Goal: Transaction & Acquisition: Purchase product/service

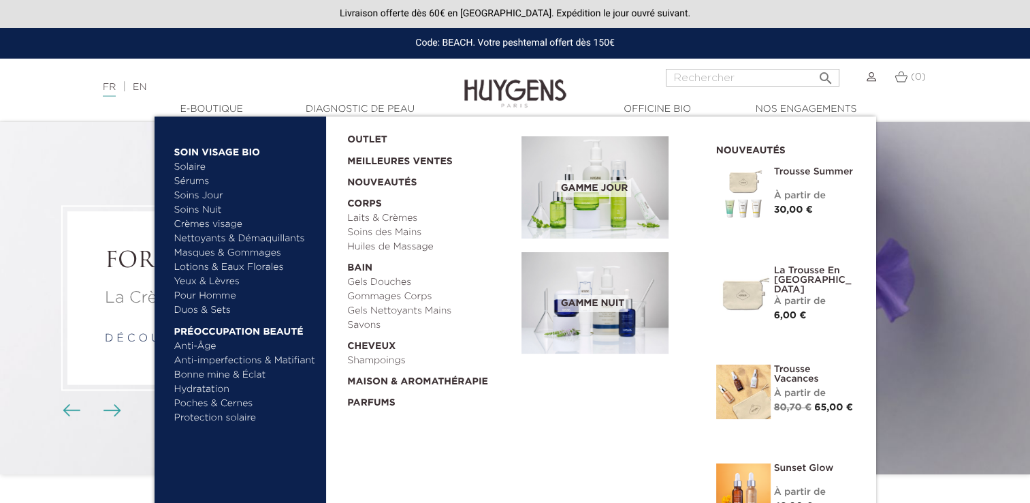
click at [195, 148] on link "  Soin Visage Bio" at bounding box center [245, 149] width 142 height 22
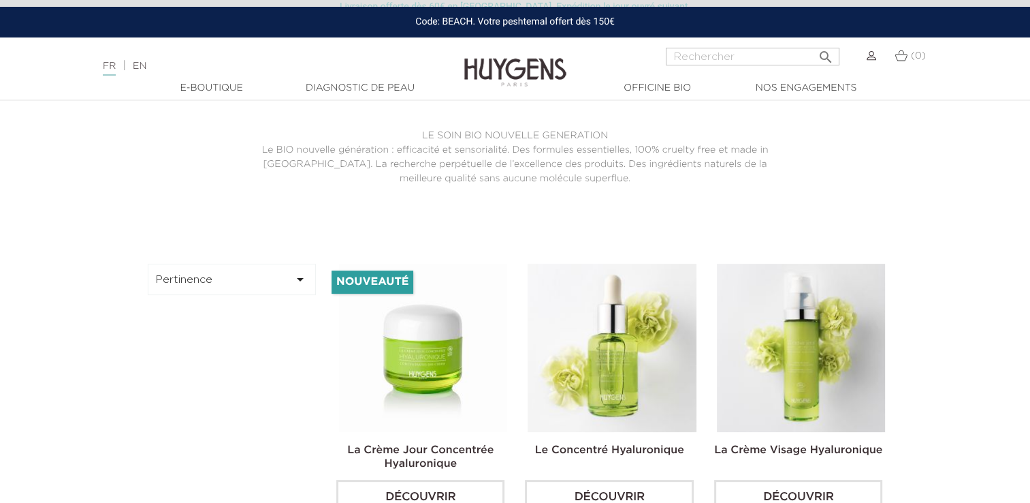
scroll to position [409, 0]
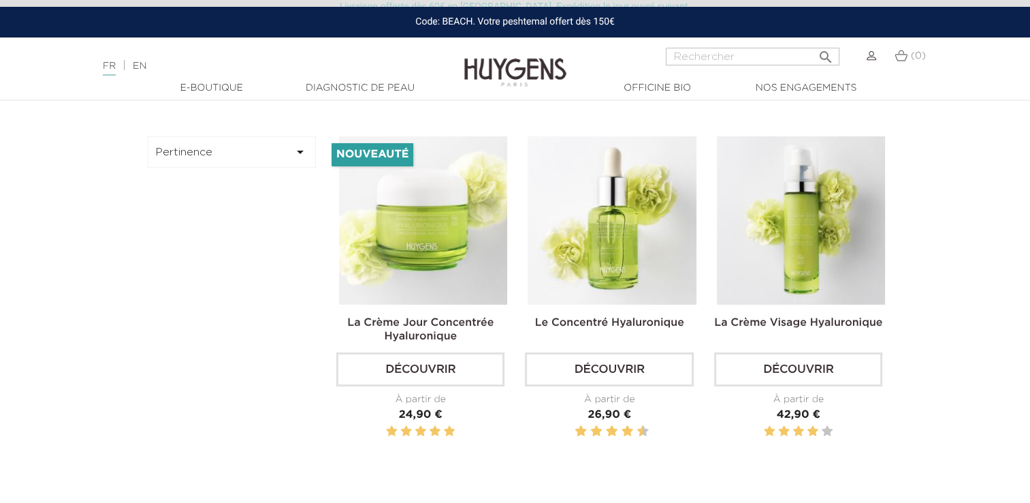
click at [284, 151] on button "Pertinence " at bounding box center [232, 151] width 169 height 31
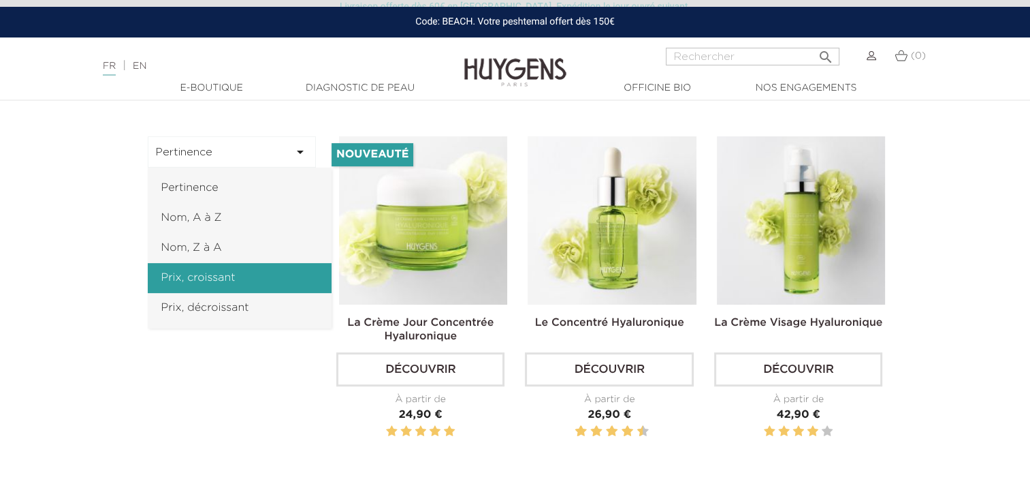
click at [221, 285] on link "Prix, croissant" at bounding box center [240, 278] width 184 height 30
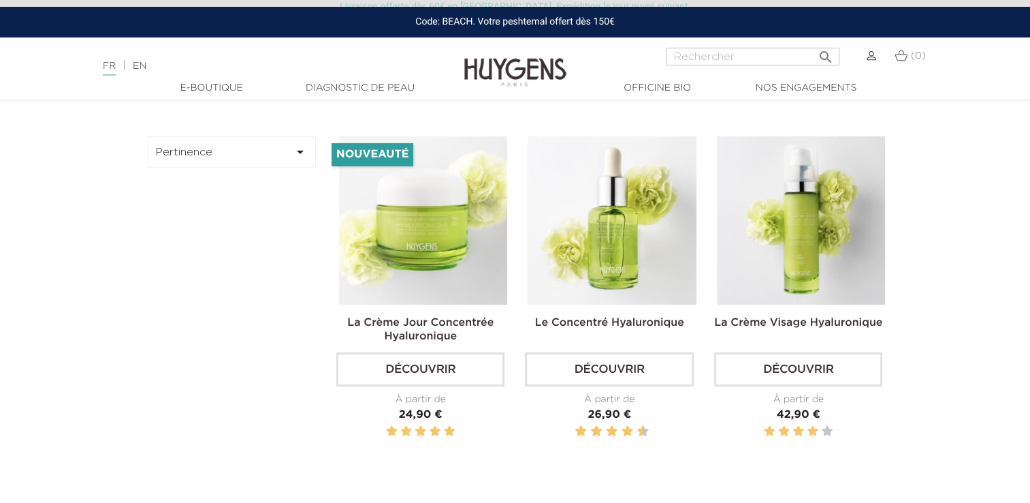
click at [243, 136] on button "Pertinence " at bounding box center [232, 151] width 169 height 31
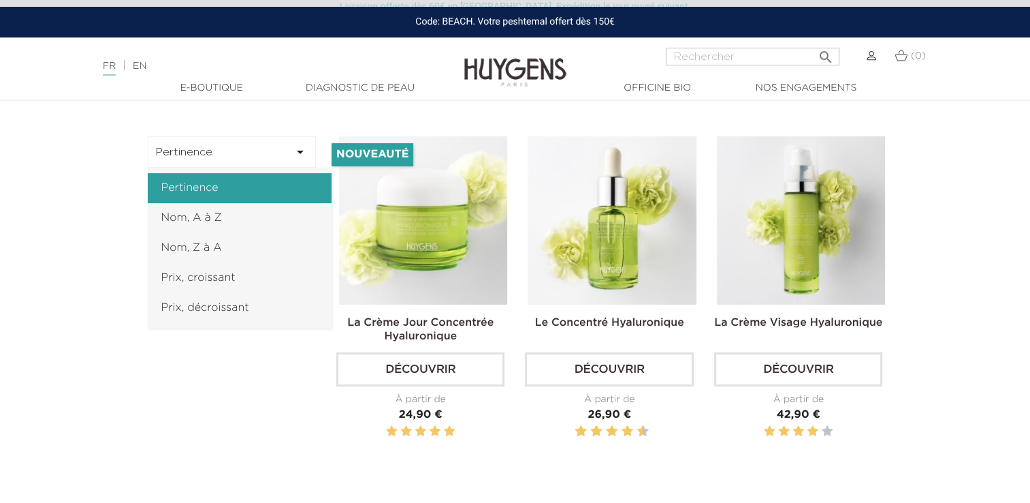
click at [237, 187] on link "Pertinence" at bounding box center [240, 188] width 184 height 30
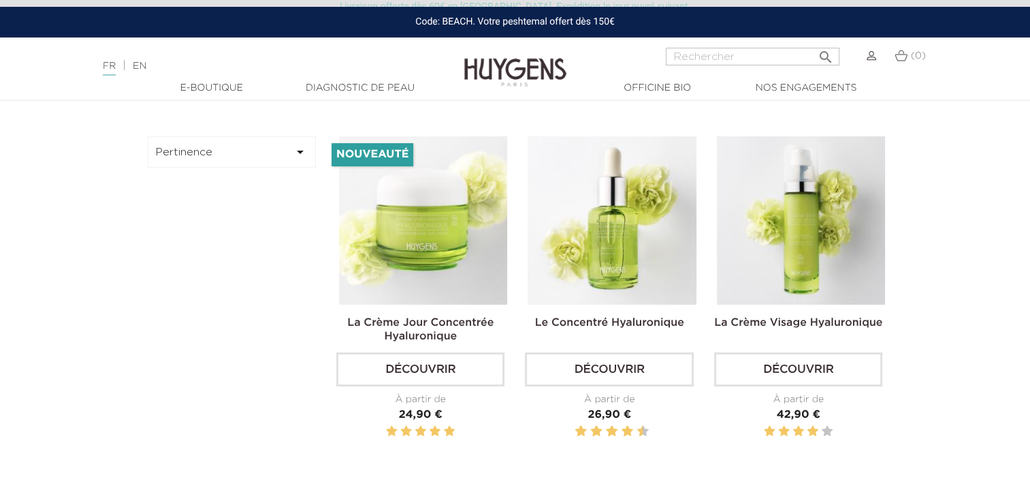
click at [298, 147] on icon "" at bounding box center [300, 152] width 16 height 16
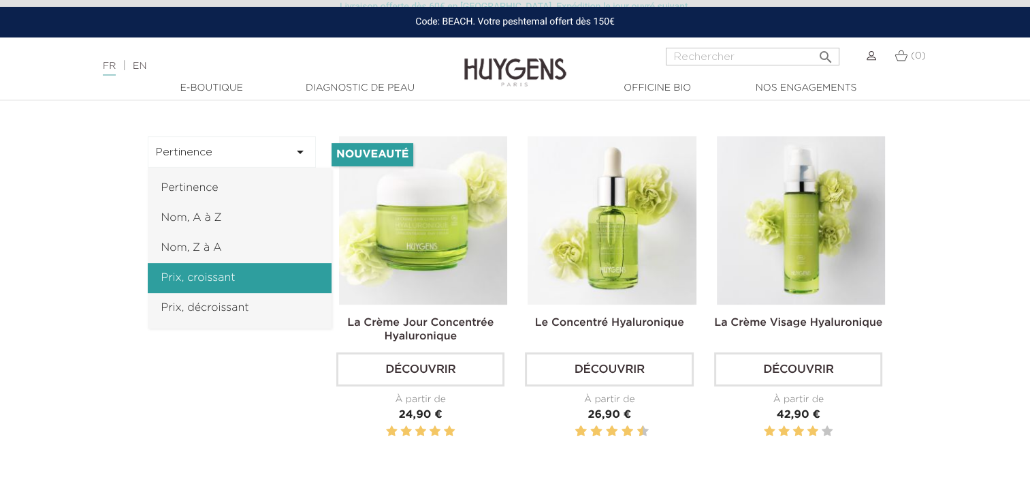
click at [255, 276] on link "Prix, croissant" at bounding box center [240, 278] width 184 height 30
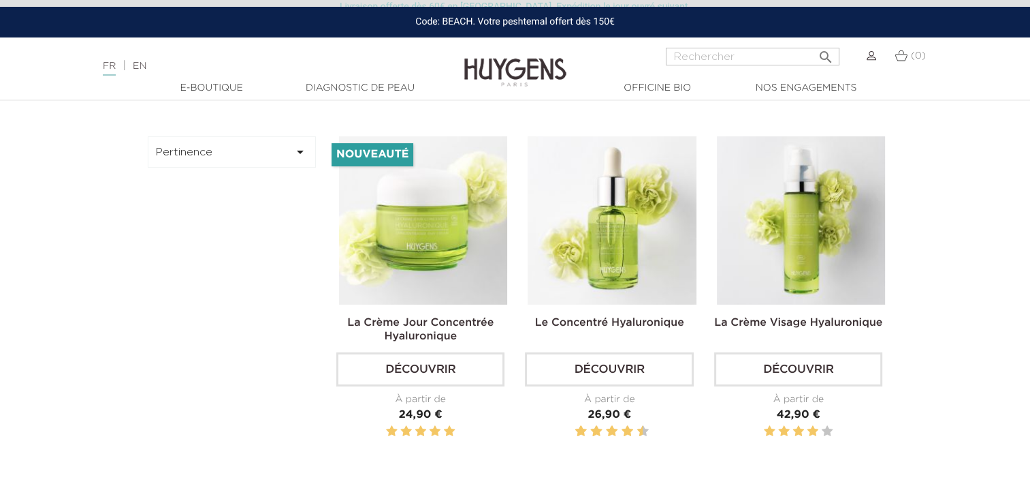
click at [294, 150] on icon "" at bounding box center [300, 152] width 16 height 16
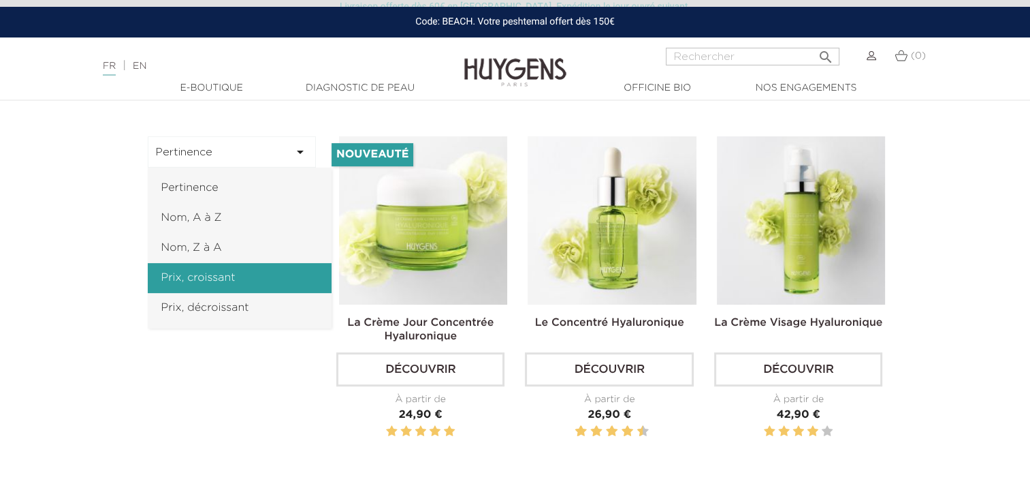
click at [240, 285] on link "Prix, croissant" at bounding box center [240, 278] width 184 height 30
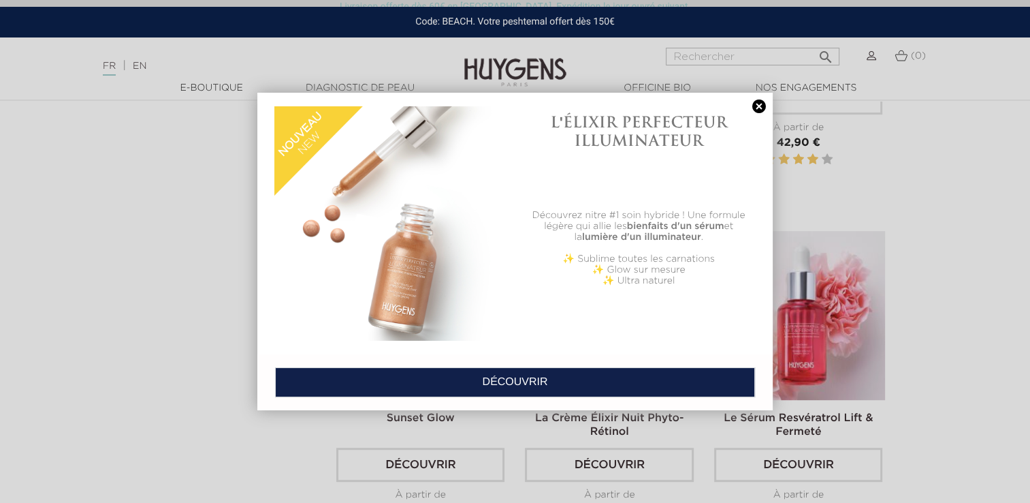
scroll to position [681, 0]
click at [757, 108] on link at bounding box center [759, 106] width 19 height 14
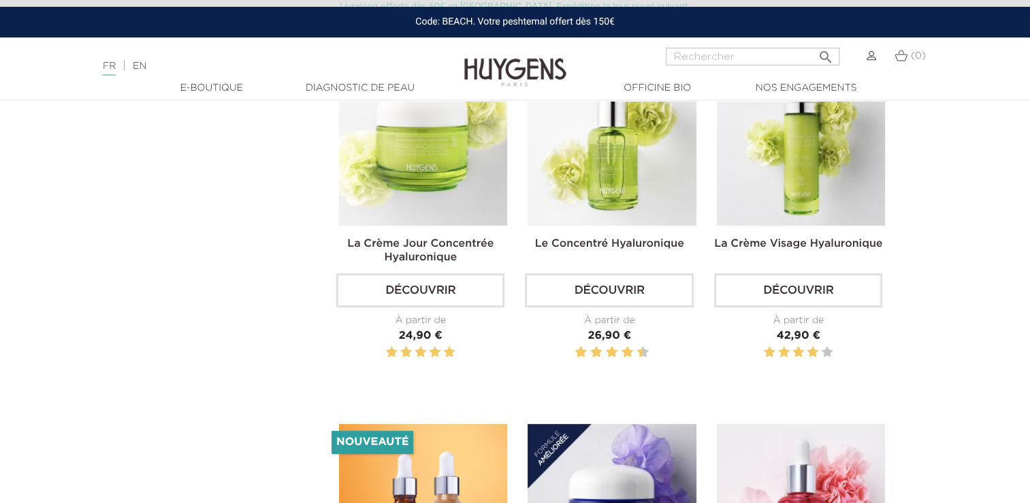
scroll to position [341, 0]
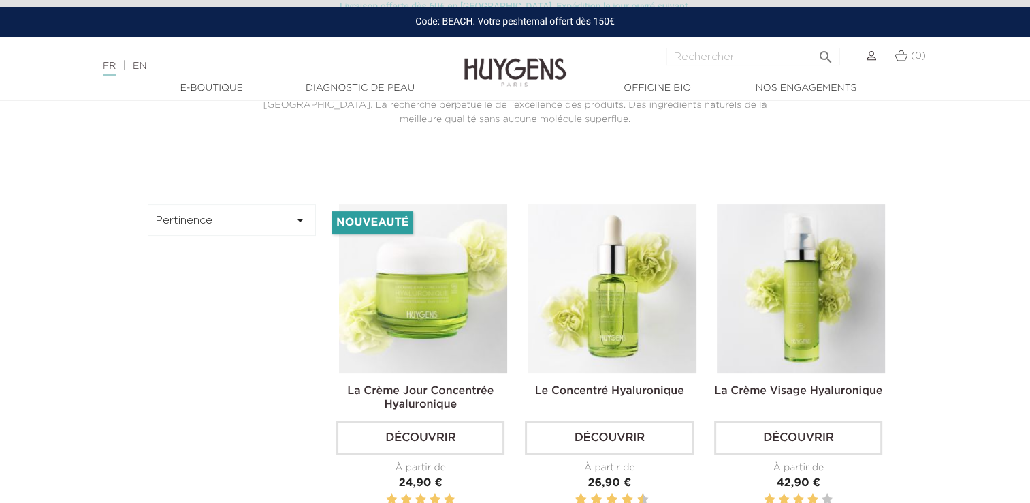
click at [240, 227] on button "Pertinence " at bounding box center [232, 219] width 169 height 31
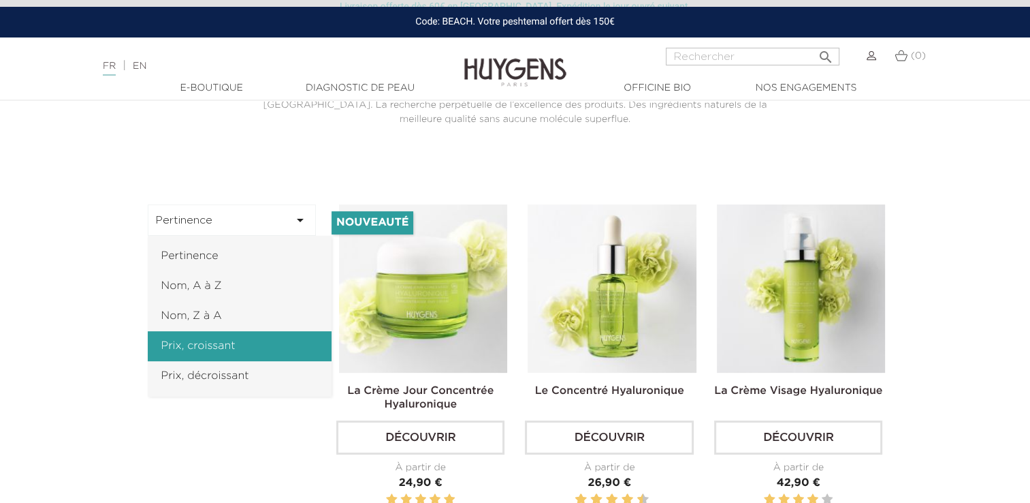
click at [243, 345] on link "Prix, croissant" at bounding box center [240, 346] width 184 height 30
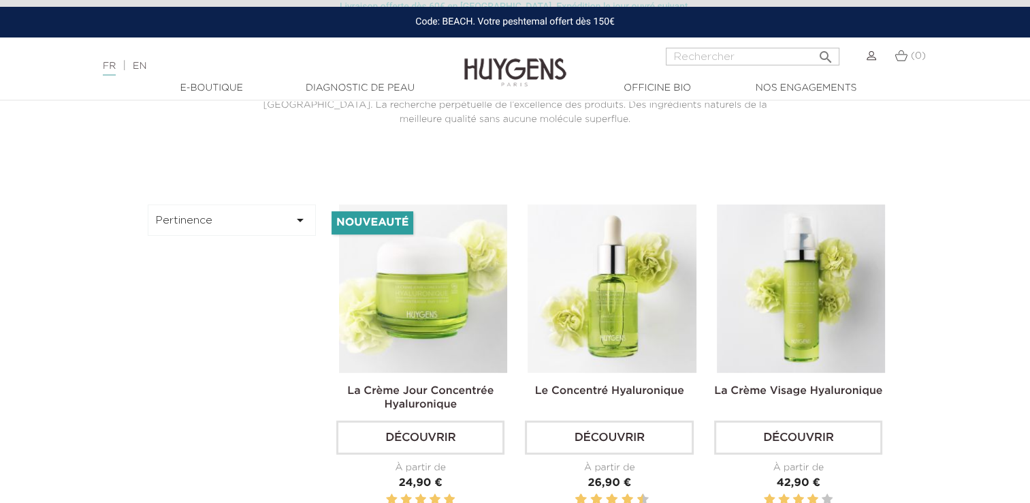
click at [269, 217] on button "Pertinence " at bounding box center [232, 219] width 169 height 31
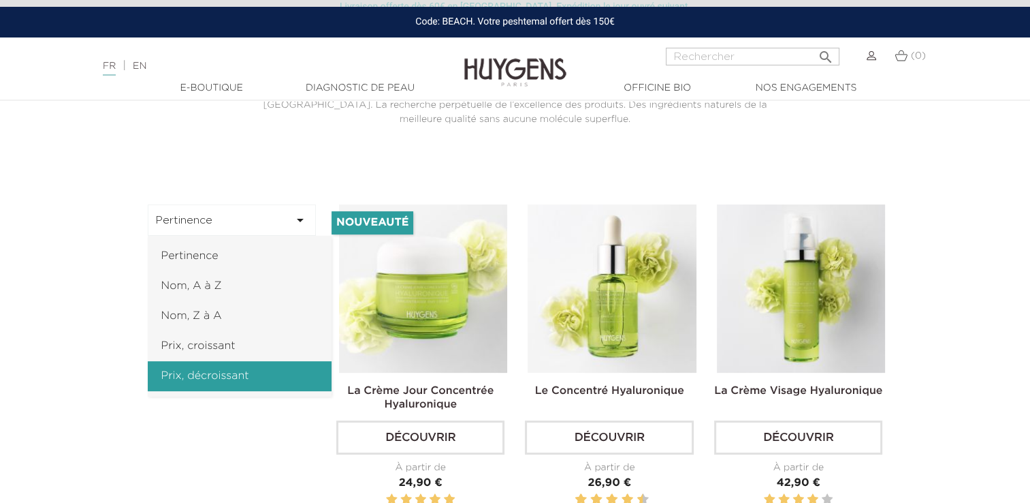
click at [237, 372] on link "Prix, décroissant" at bounding box center [240, 376] width 184 height 30
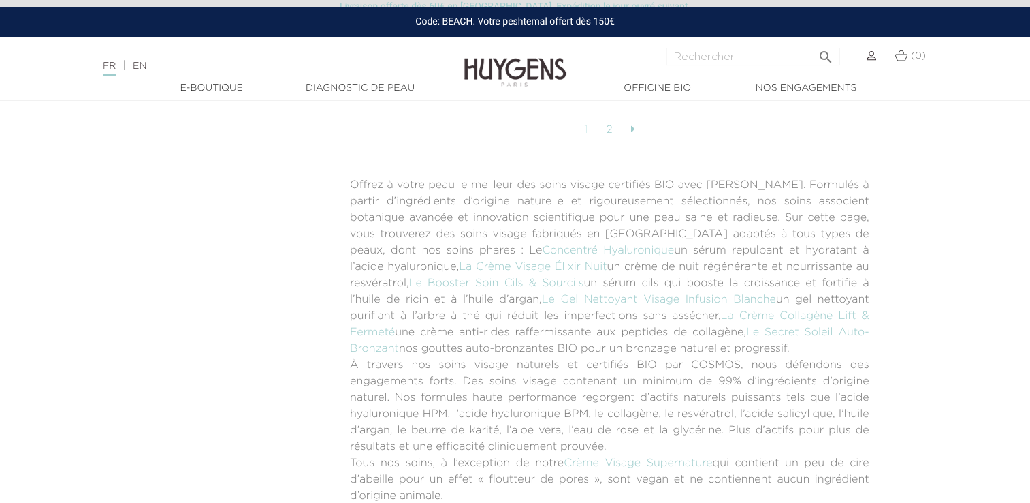
scroll to position [3678, 0]
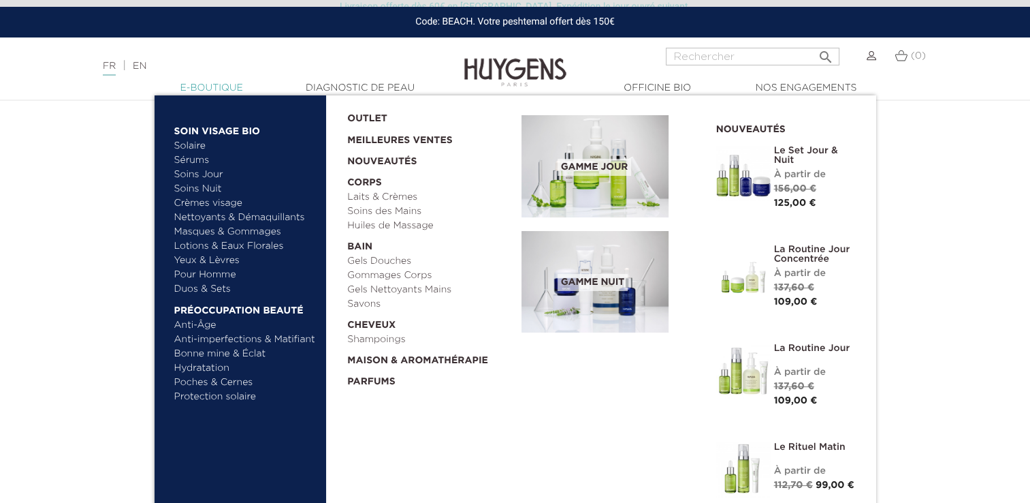
click at [219, 84] on link "  E-Boutique" at bounding box center [212, 88] width 136 height 14
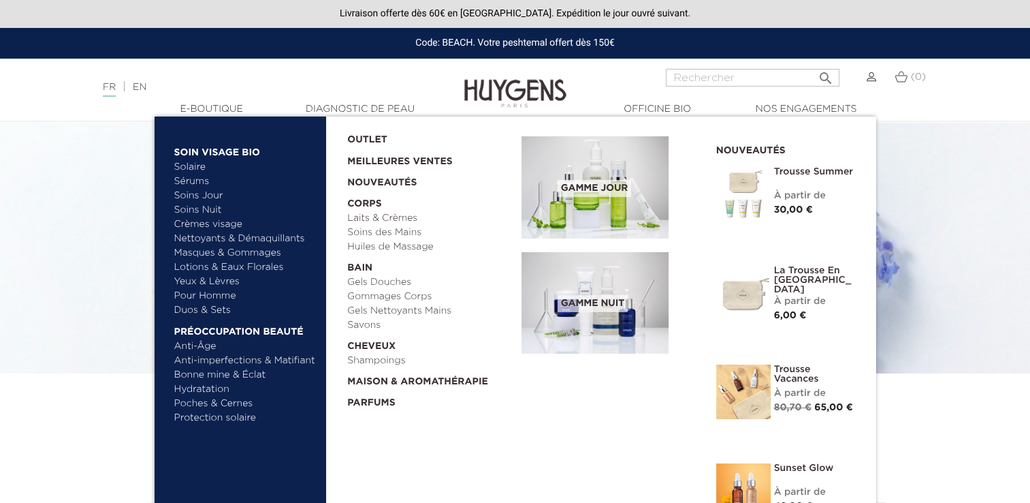
click at [206, 108] on link "  E-Boutique" at bounding box center [212, 109] width 136 height 14
click at [204, 224] on link "Crèmes visage" at bounding box center [245, 224] width 142 height 14
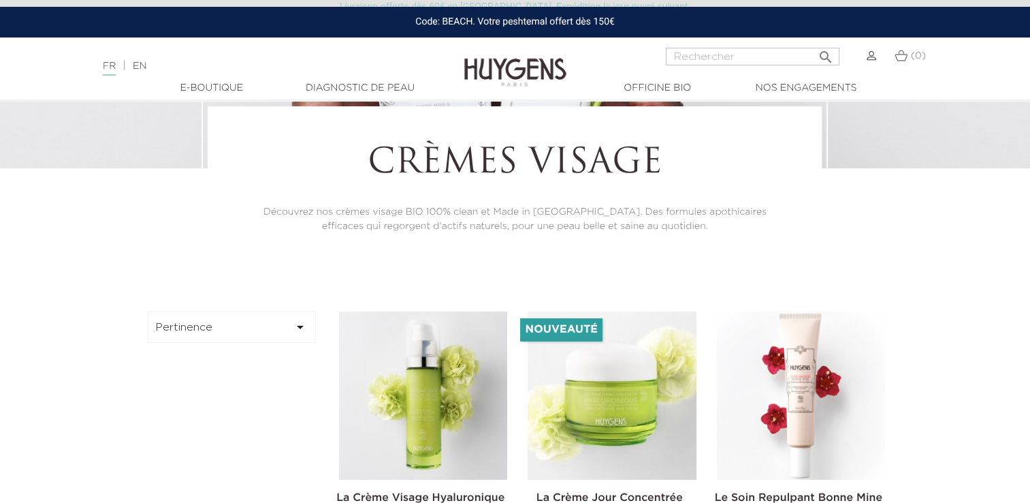
scroll to position [341, 0]
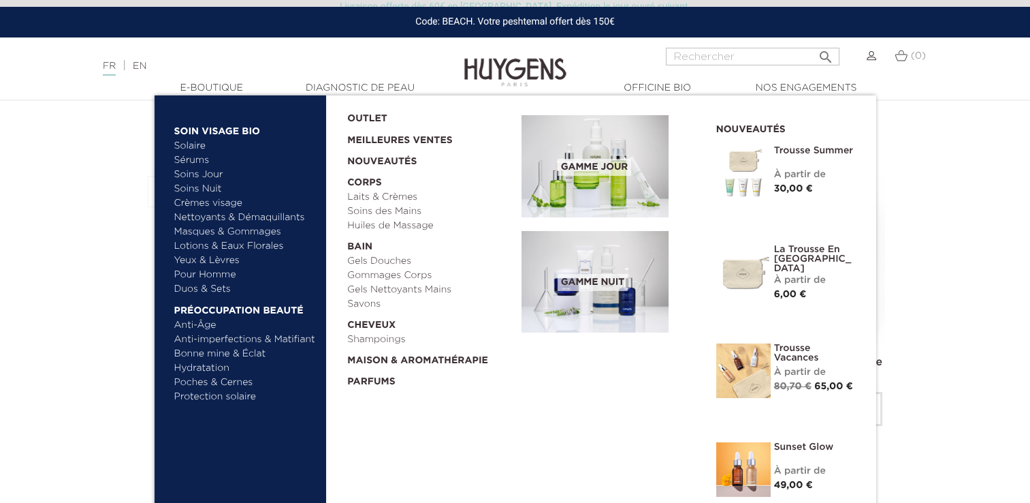
click at [191, 244] on link "Lotions & Eaux Florales" at bounding box center [245, 246] width 142 height 14
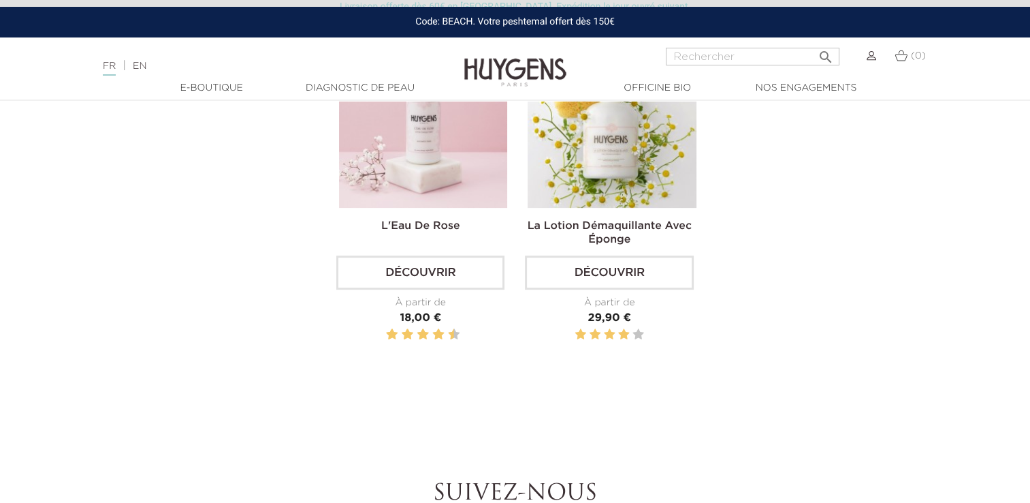
scroll to position [409, 0]
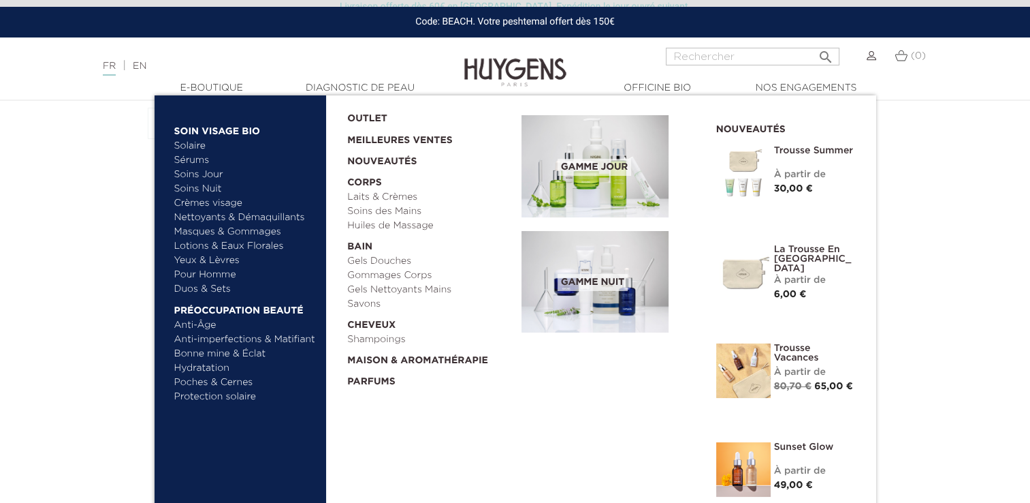
click at [201, 257] on link "Yeux & Lèvres" at bounding box center [245, 260] width 142 height 14
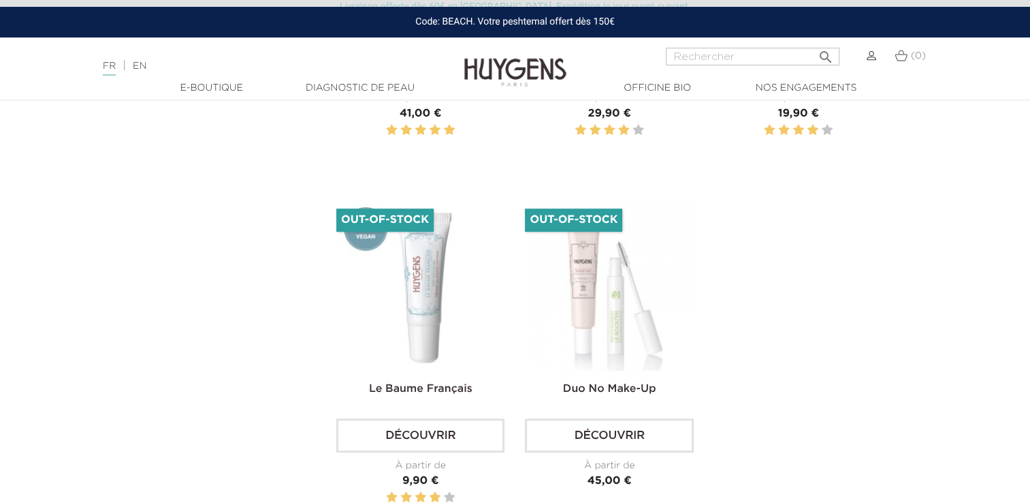
scroll to position [749, 0]
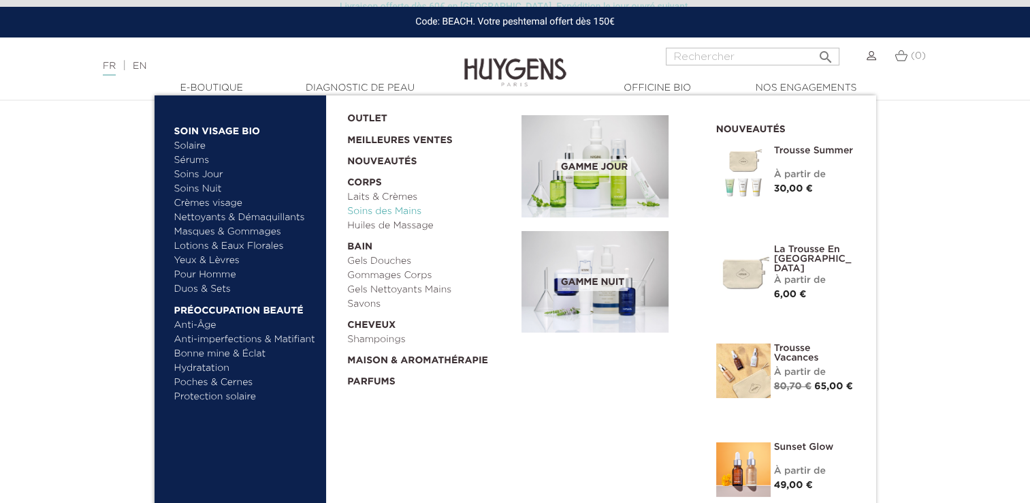
click at [403, 213] on link "Soins des Mains" at bounding box center [429, 211] width 165 height 14
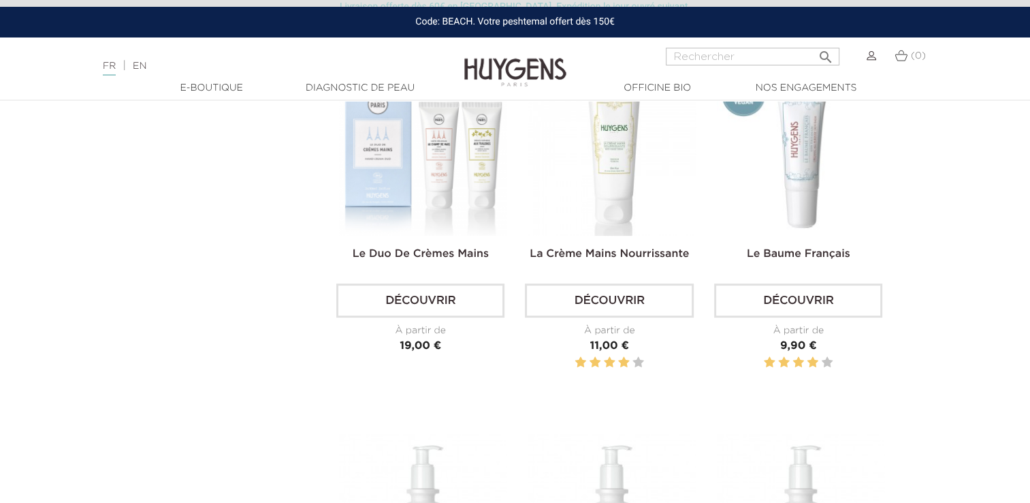
scroll to position [272, 0]
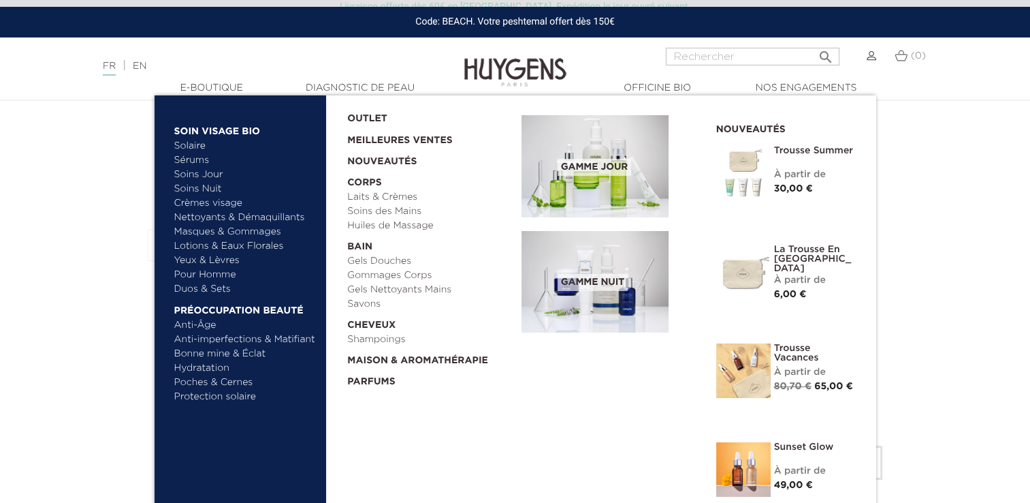
click at [210, 367] on link "Hydratation" at bounding box center [245, 368] width 142 height 14
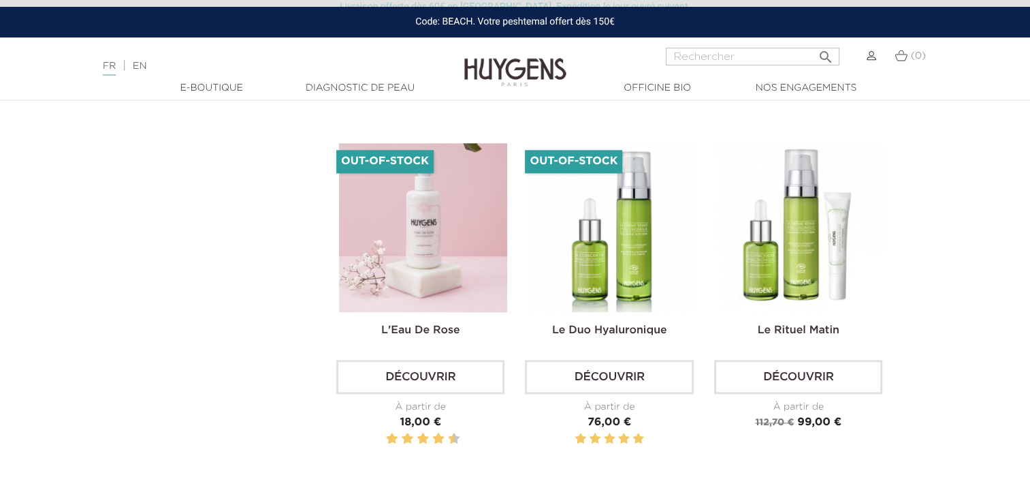
scroll to position [1566, 0]
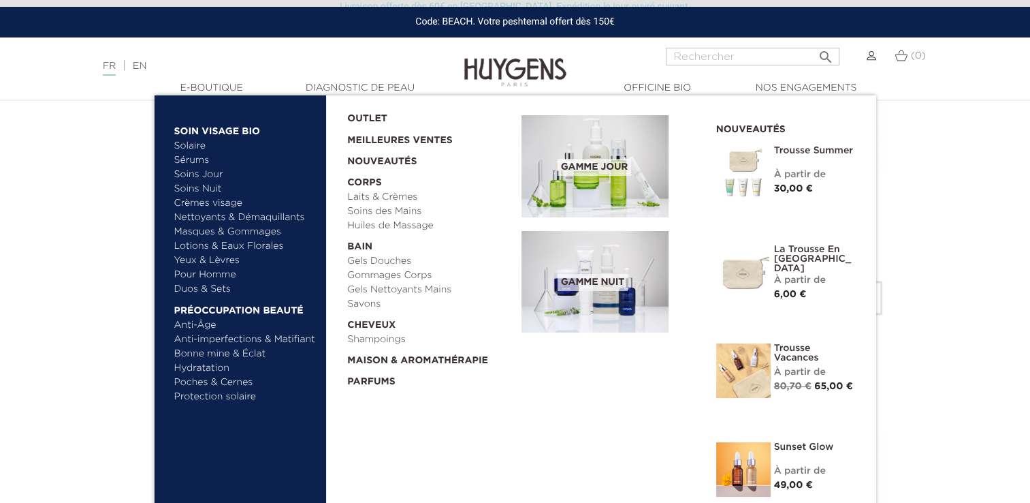
click at [185, 148] on link "Solaire" at bounding box center [245, 146] width 142 height 14
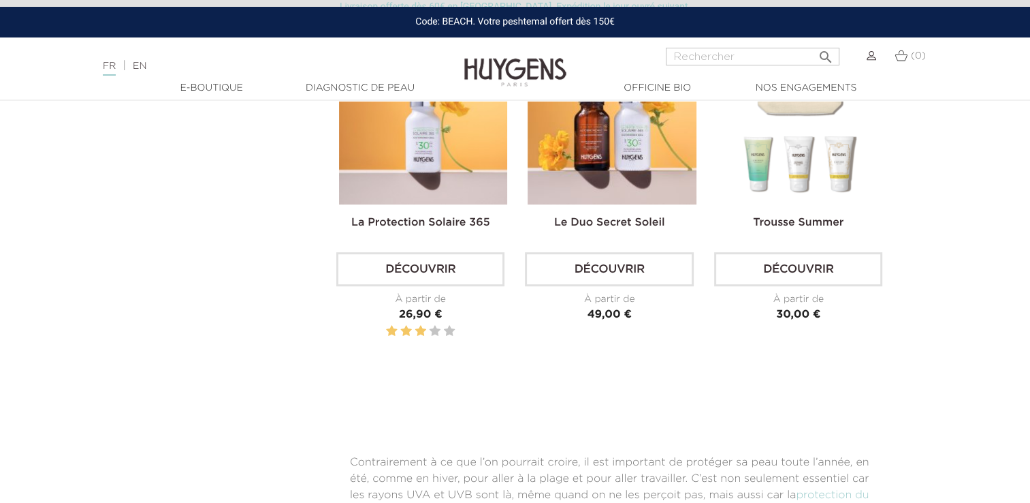
scroll to position [885, 0]
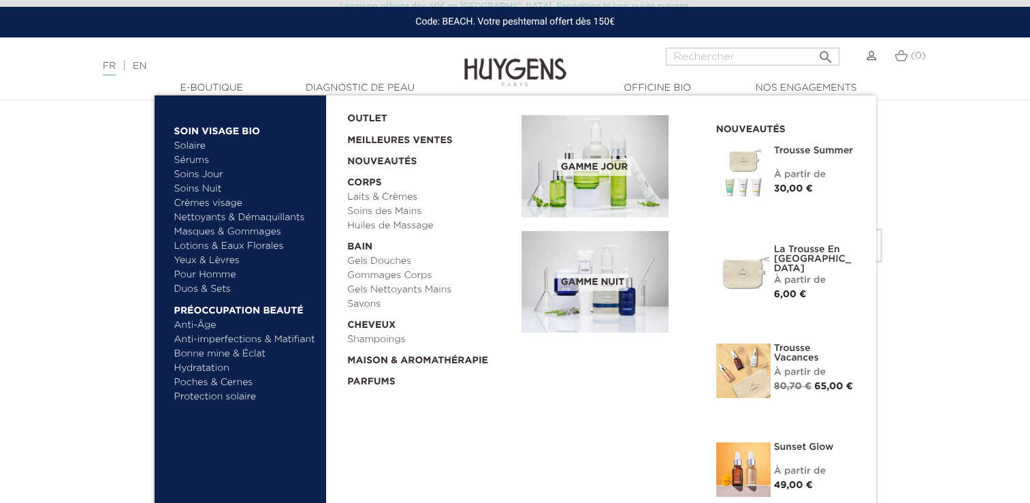
click at [223, 132] on link "  Soin Visage Bio" at bounding box center [245, 128] width 142 height 22
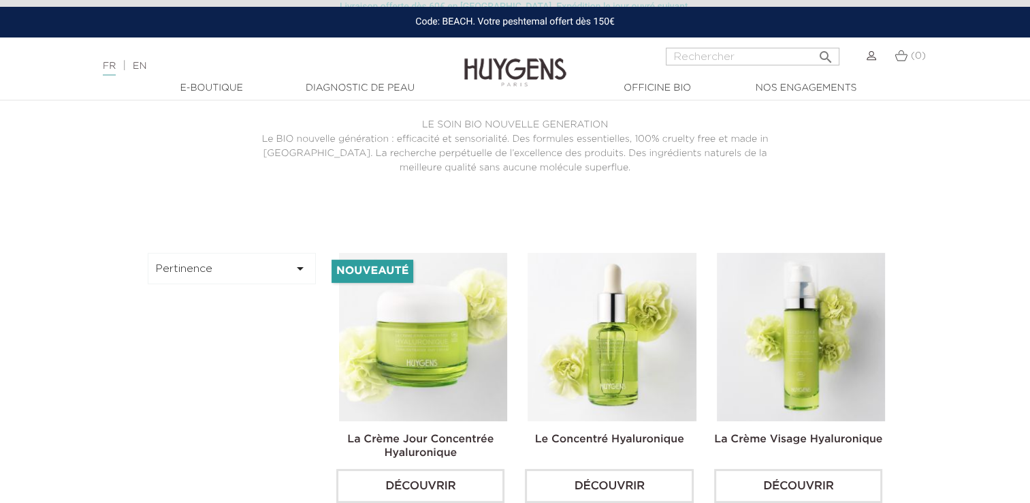
scroll to position [204, 0]
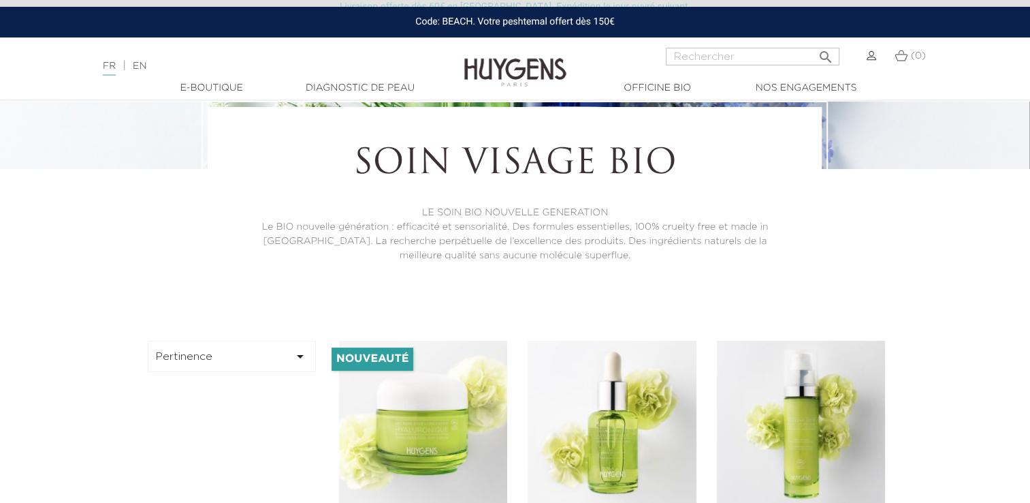
drag, startPoint x: 198, startPoint y: 242, endPoint x: -3, endPoint y: 505, distance: 329.9
drag, startPoint x: -3, startPoint y: 505, endPoint x: 308, endPoint y: 292, distance: 376.3
click at [499, 282] on div "Soin Visage Bio LE SOIN BIO NOUVELLE GENERATION Le BIO nouvelle génération : ef…" at bounding box center [515, 203] width 614 height 193
click at [180, 365] on button "Pertinence " at bounding box center [232, 356] width 169 height 31
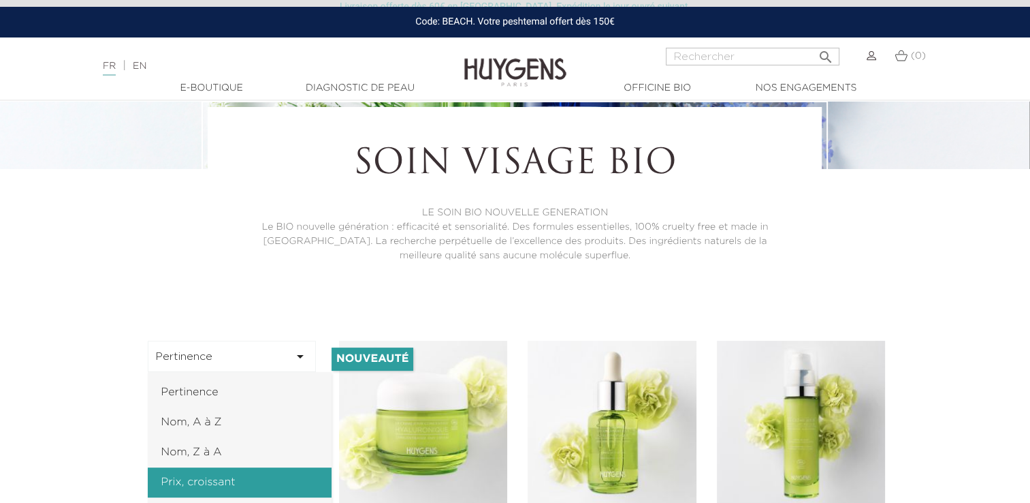
click at [193, 479] on link "Prix, croissant" at bounding box center [240, 482] width 184 height 30
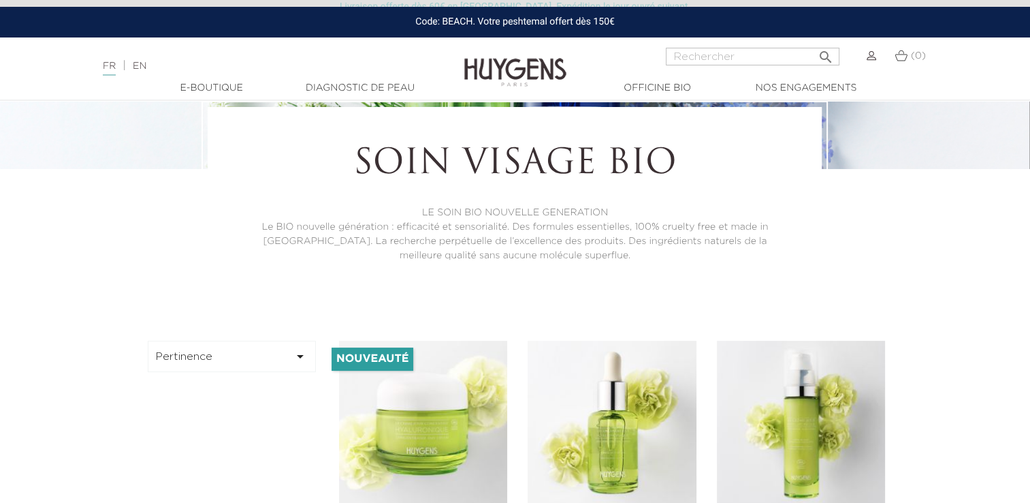
click at [256, 360] on button "Pertinence " at bounding box center [232, 356] width 169 height 31
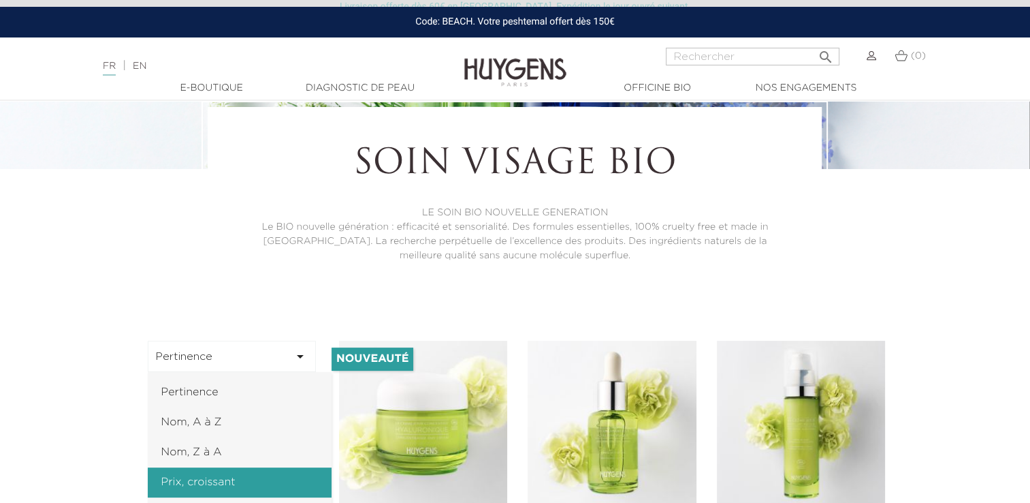
click at [202, 482] on link "Prix, croissant" at bounding box center [240, 482] width 184 height 30
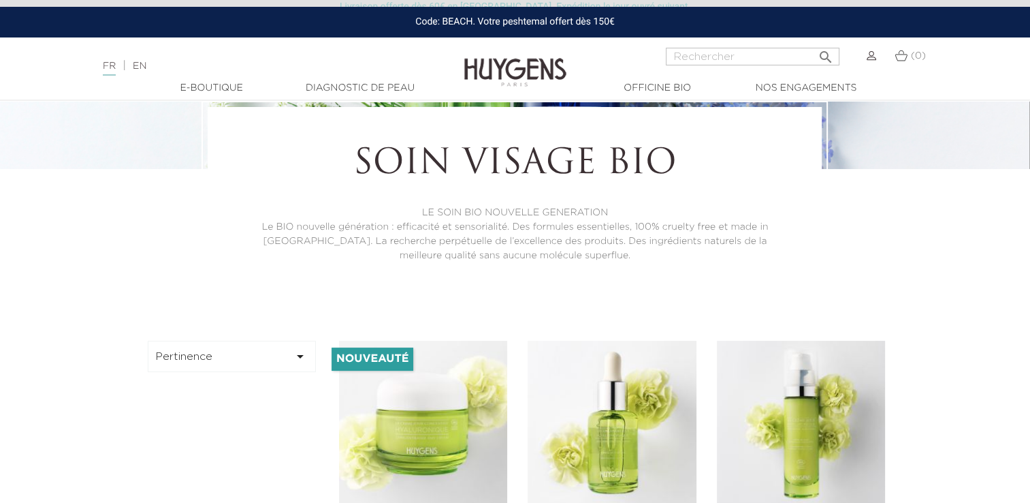
click at [300, 359] on icon "" at bounding box center [300, 356] width 16 height 16
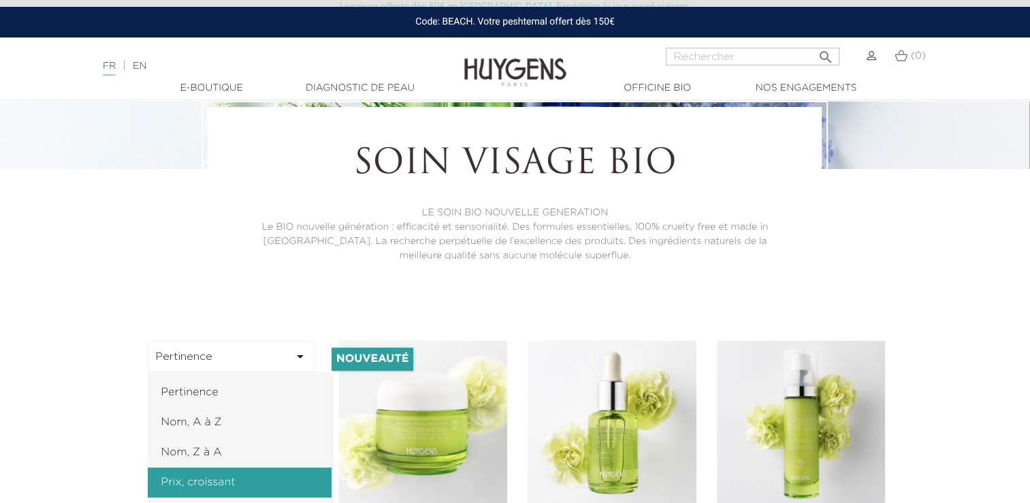
click at [187, 482] on link "Prix, croissant" at bounding box center [240, 482] width 184 height 30
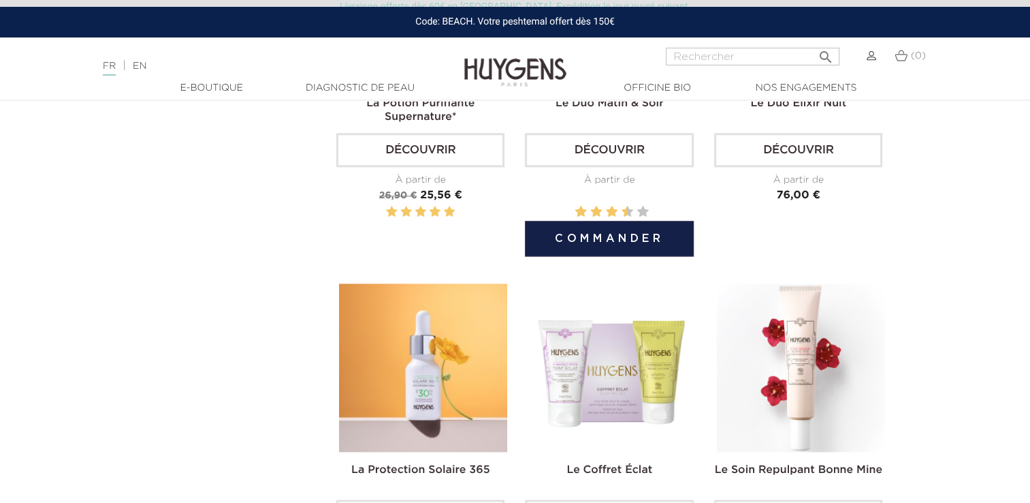
scroll to position [1635, 0]
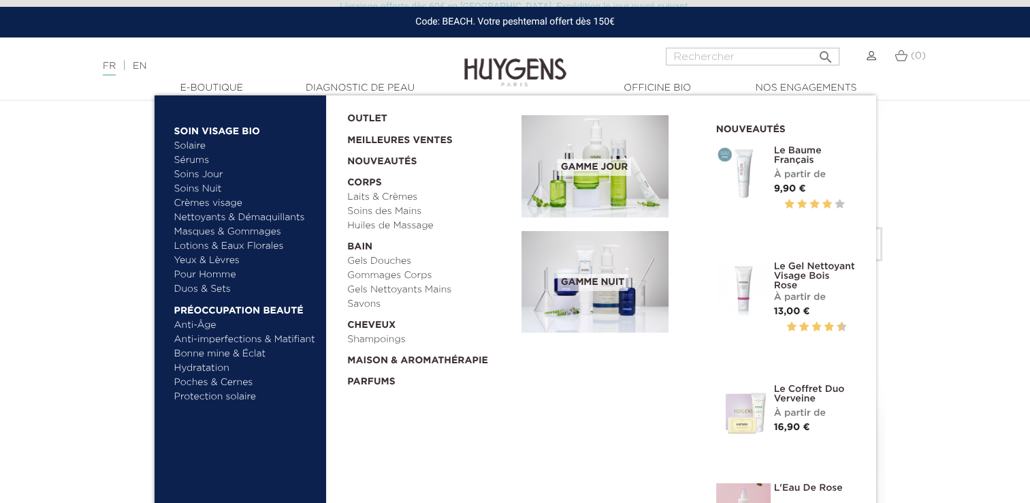
click at [197, 288] on link "Duos & Sets" at bounding box center [245, 289] width 142 height 14
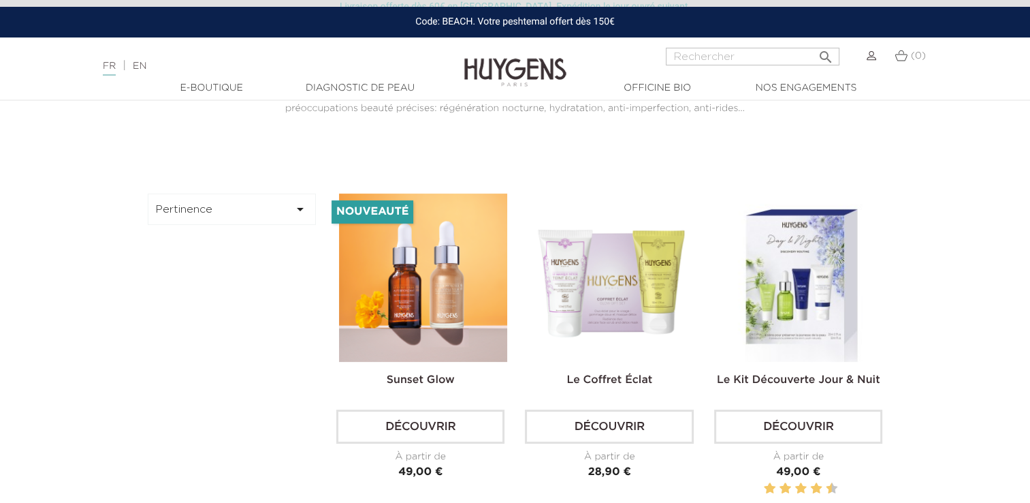
scroll to position [204, 0]
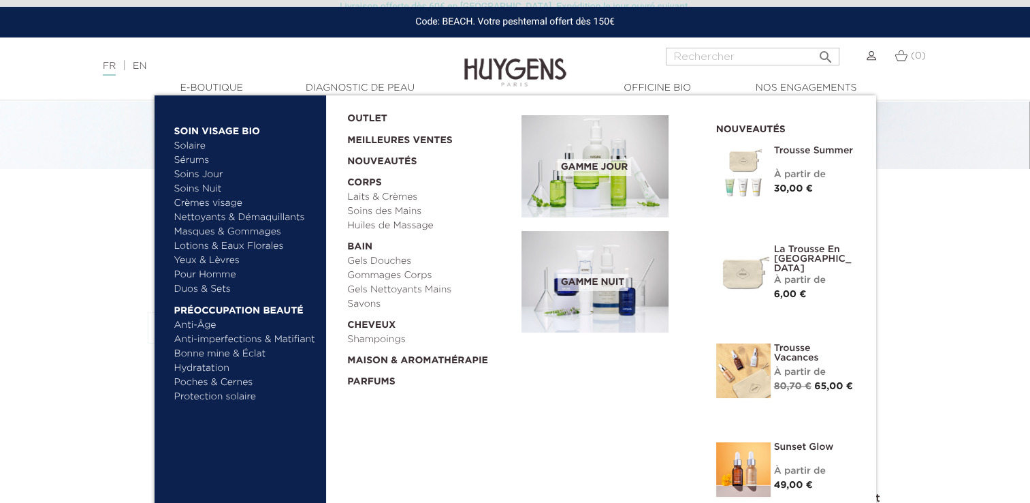
click at [193, 178] on link "Soins Jour" at bounding box center [245, 175] width 142 height 14
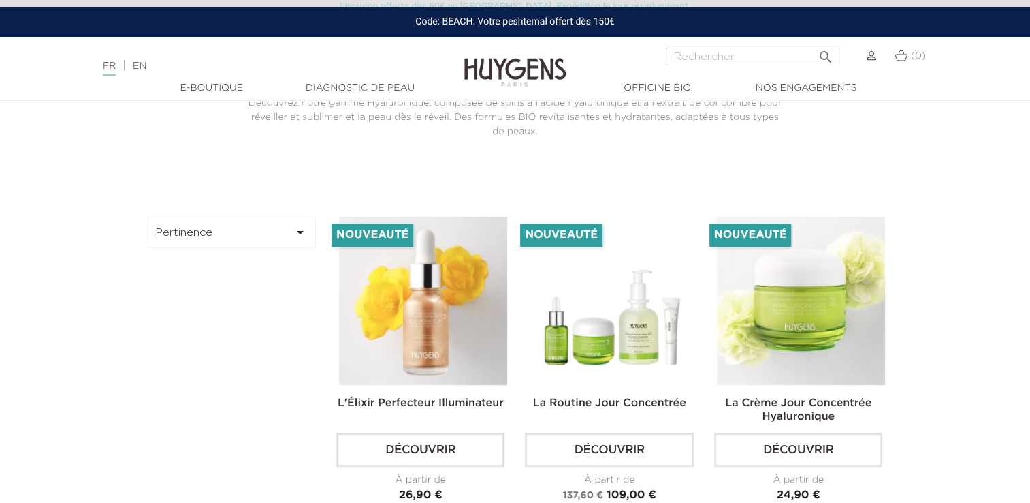
scroll to position [68, 0]
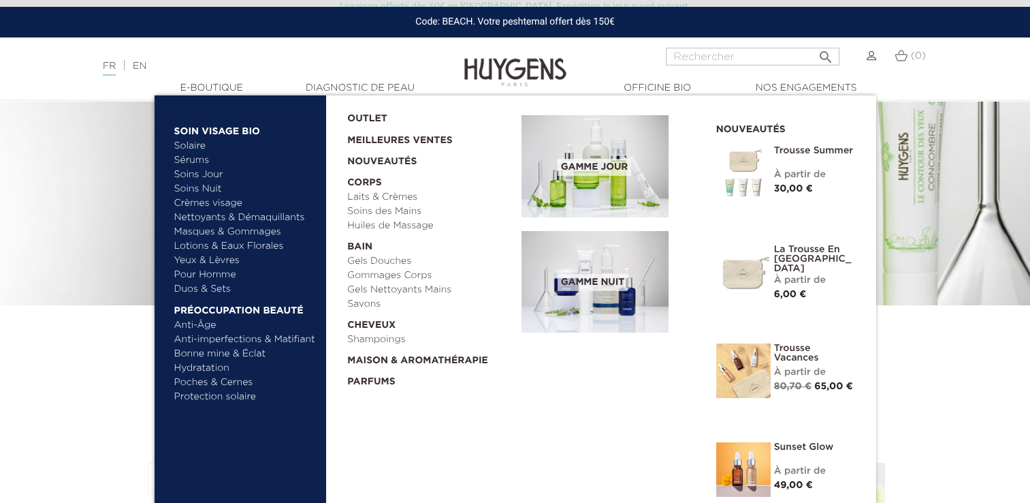
click at [196, 245] on link "Lotions & Eaux Florales" at bounding box center [245, 246] width 142 height 14
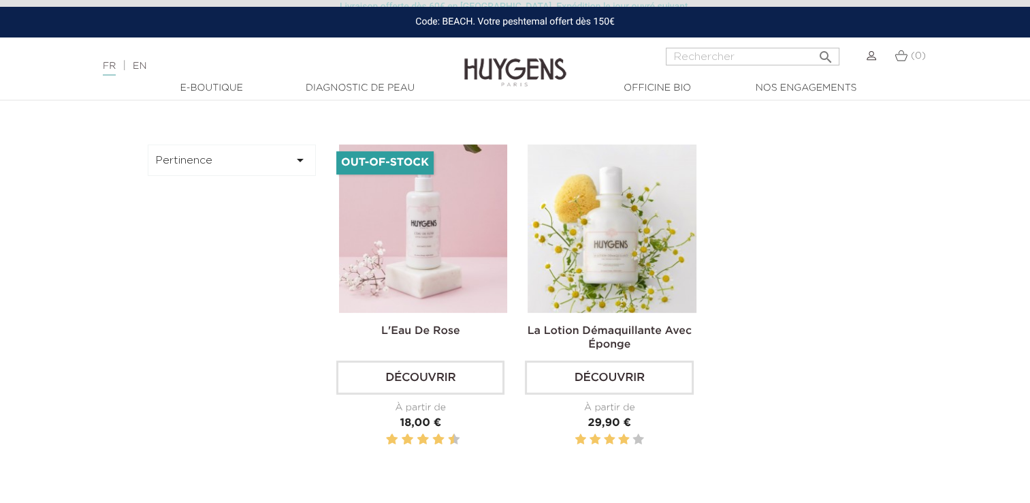
scroll to position [409, 0]
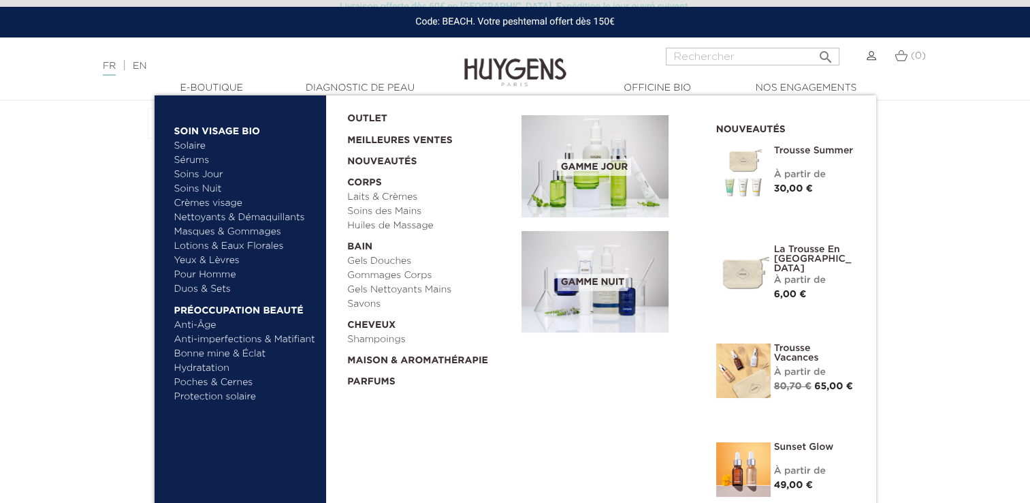
click at [192, 264] on link "Yeux & Lèvres" at bounding box center [245, 260] width 142 height 14
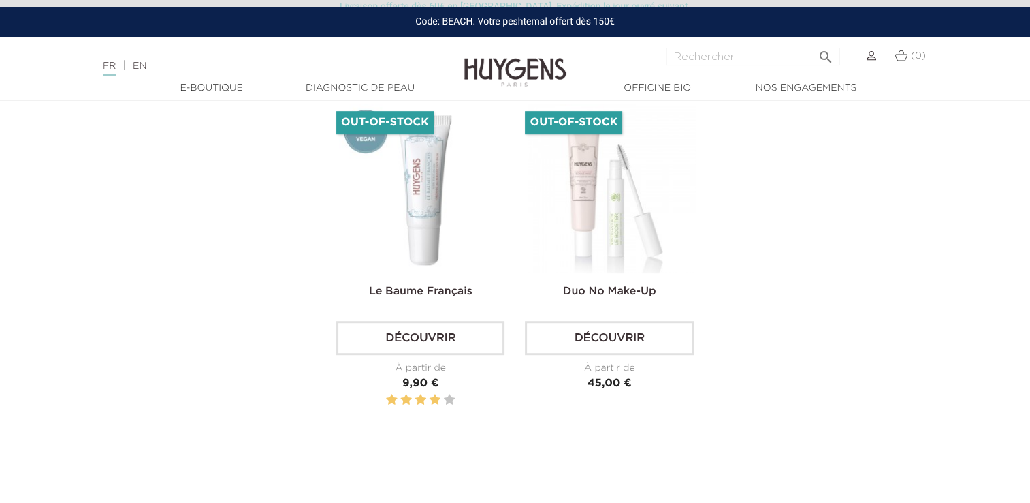
scroll to position [817, 0]
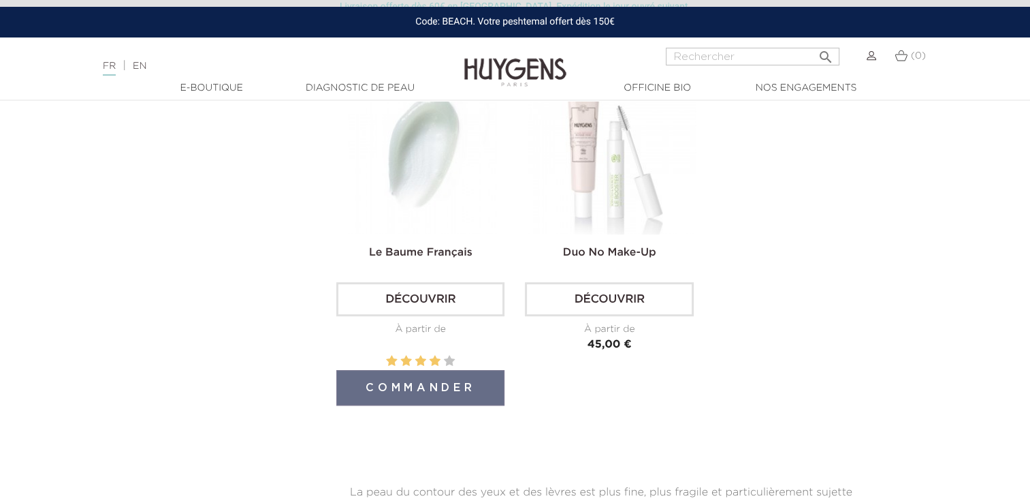
click at [419, 201] on img at bounding box center [423, 149] width 168 height 168
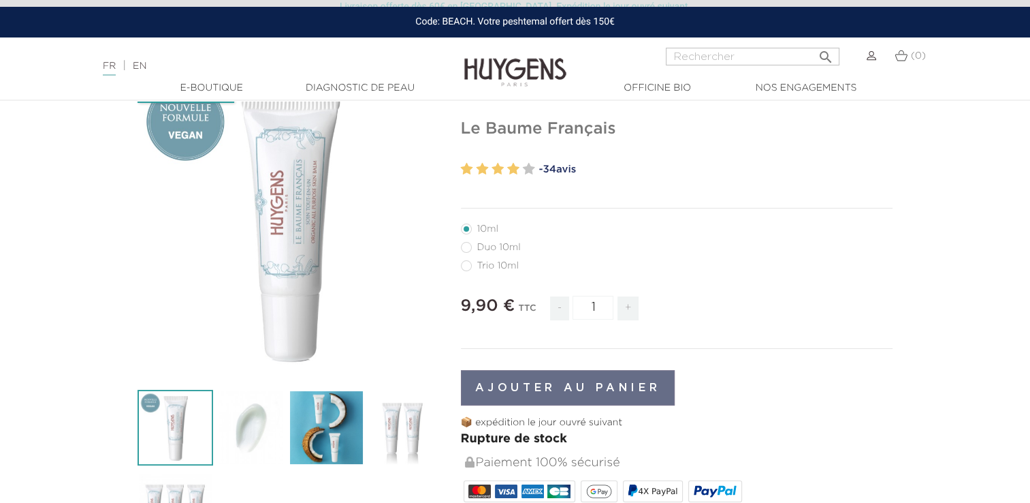
scroll to position [136, 0]
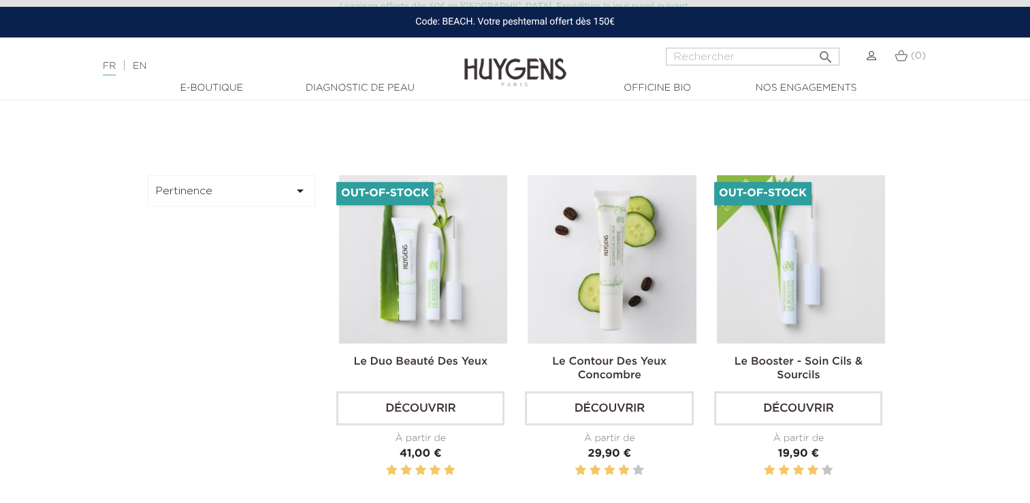
scroll to position [341, 0]
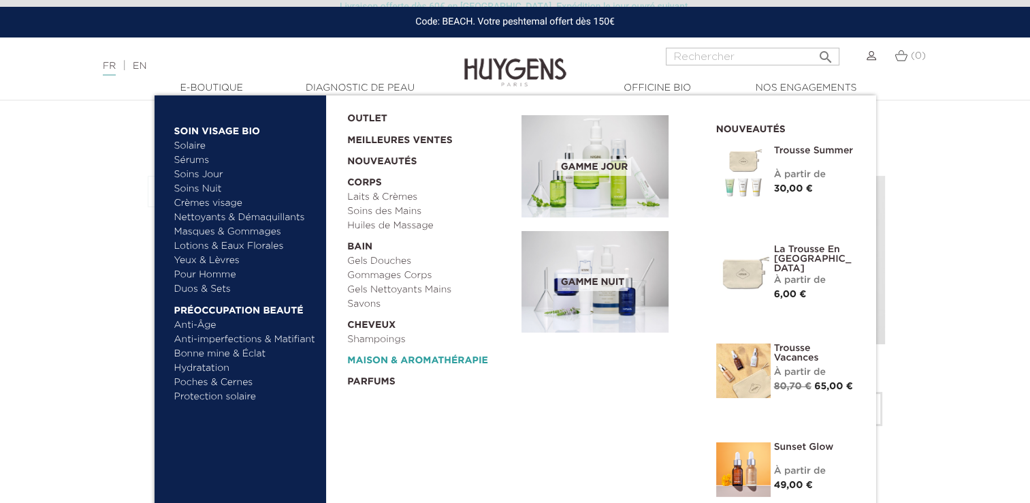
click at [379, 357] on link "  Maison & Aromathérapie" at bounding box center [429, 357] width 165 height 21
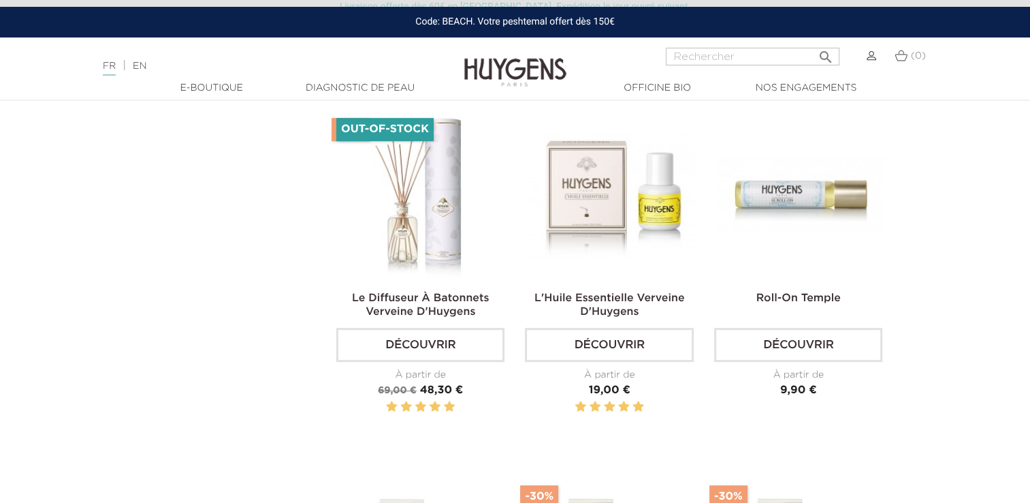
scroll to position [817, 0]
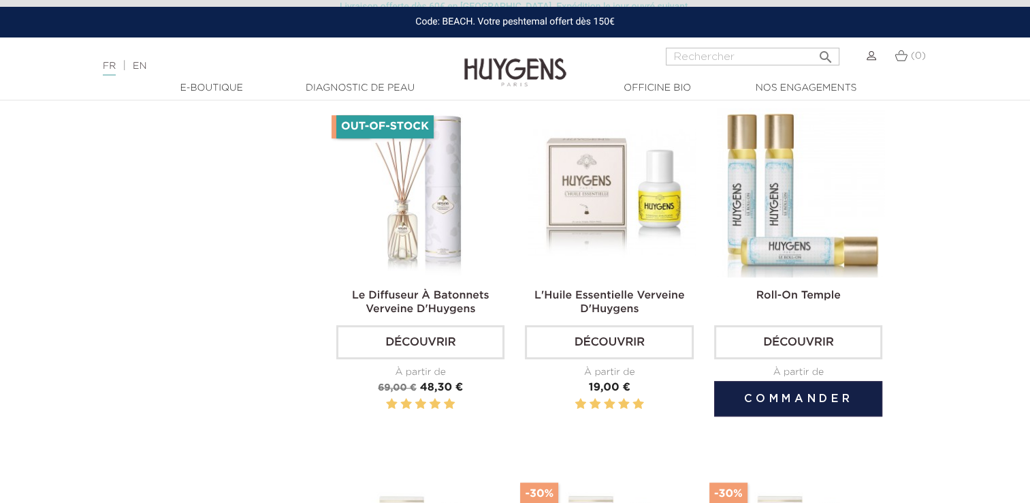
click at [798, 256] on img at bounding box center [801, 192] width 168 height 168
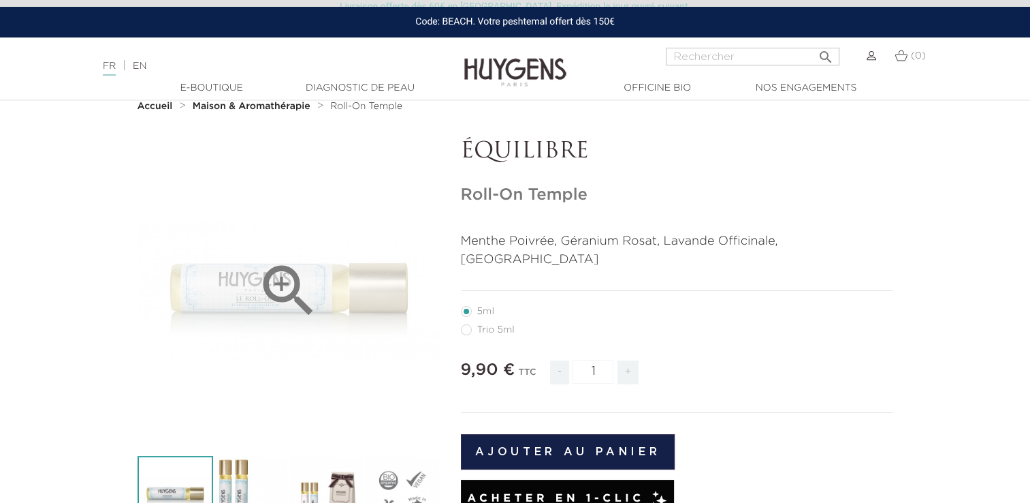
scroll to position [68, 0]
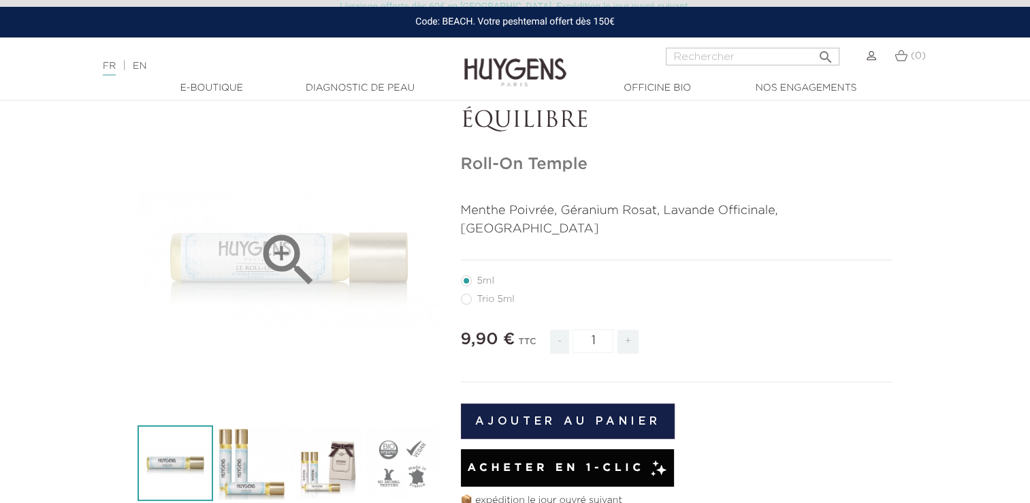
click at [279, 262] on icon "" at bounding box center [289, 260] width 68 height 68
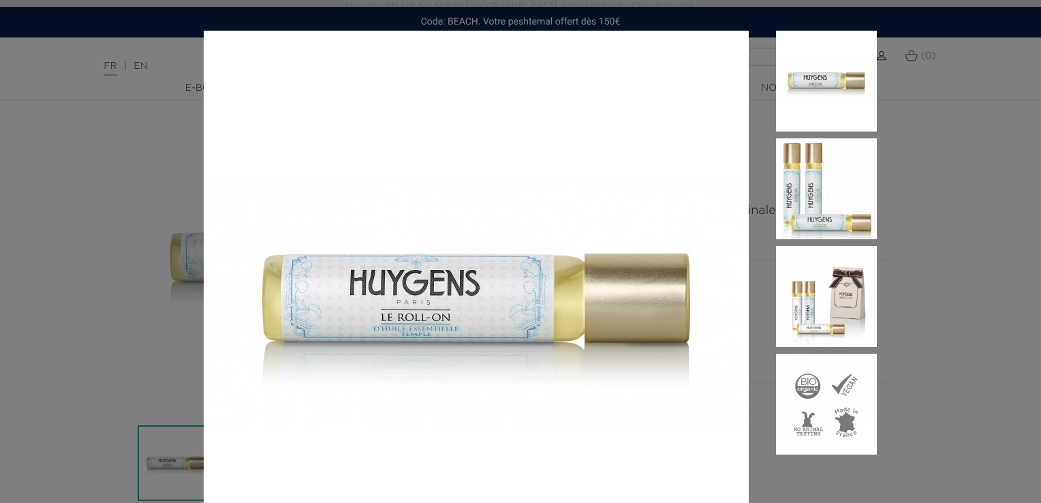
drag, startPoint x: 54, startPoint y: 294, endPoint x: 63, endPoint y: 291, distance: 8.6
click at [56, 295] on div "Menthe Poivrée, Géranium Rosat, Lavande Officinale, [GEOGRAPHIC_DATA]" at bounding box center [520, 251] width 1041 height 503
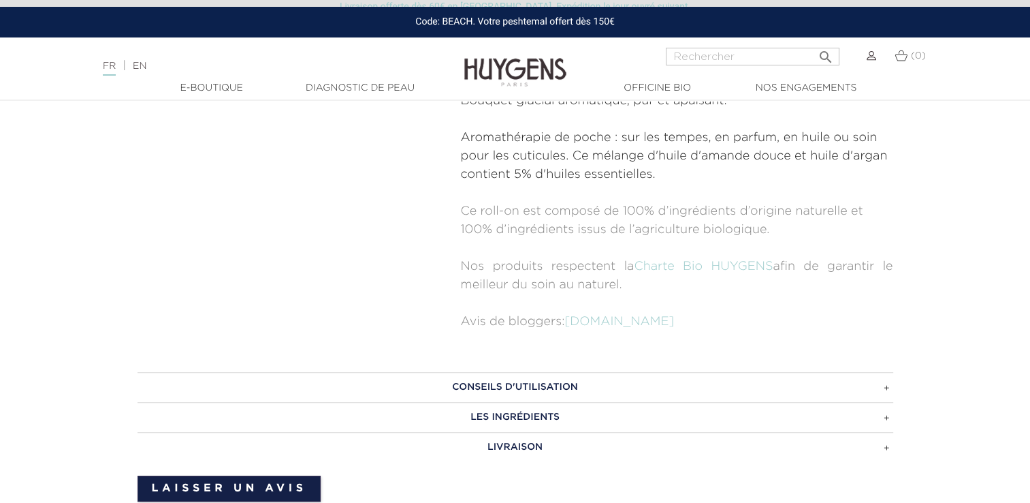
scroll to position [613, 0]
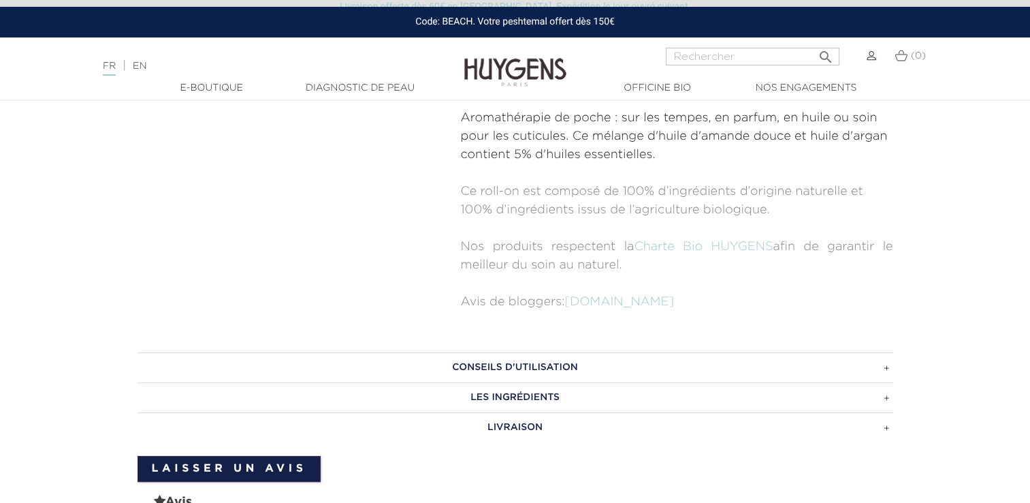
click at [833, 353] on h3 "CONSEILS D'UTILISATION" at bounding box center [516, 367] width 756 height 30
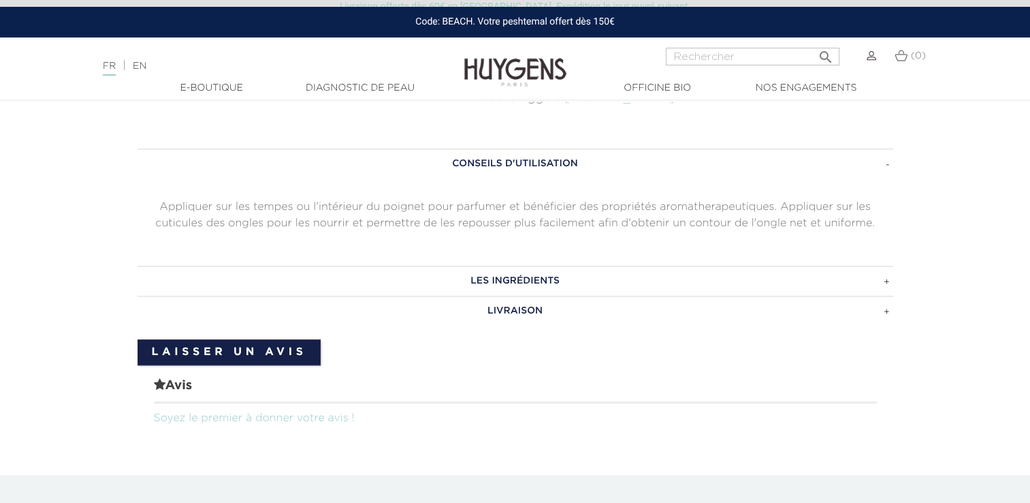
scroll to position [817, 0]
click at [867, 265] on h3 "LES INGRÉDIENTS" at bounding box center [516, 280] width 756 height 30
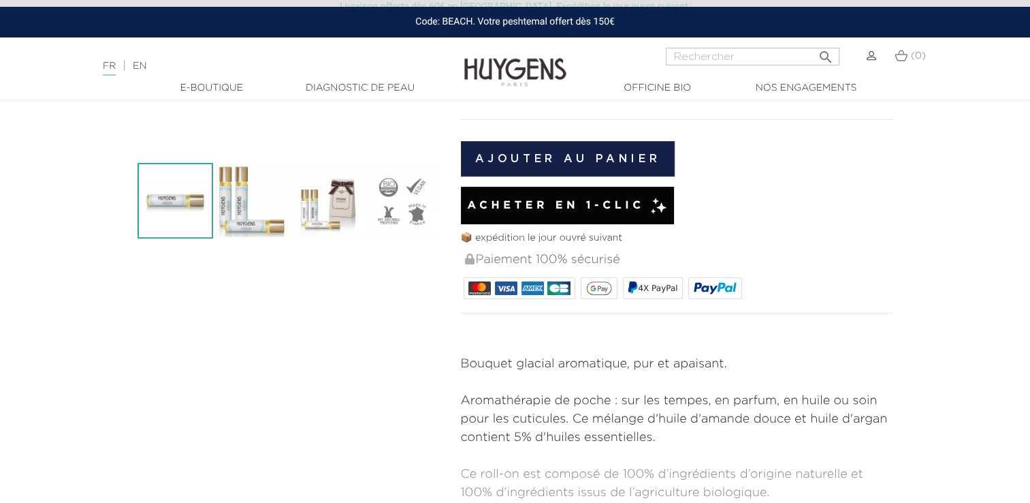
scroll to position [272, 0]
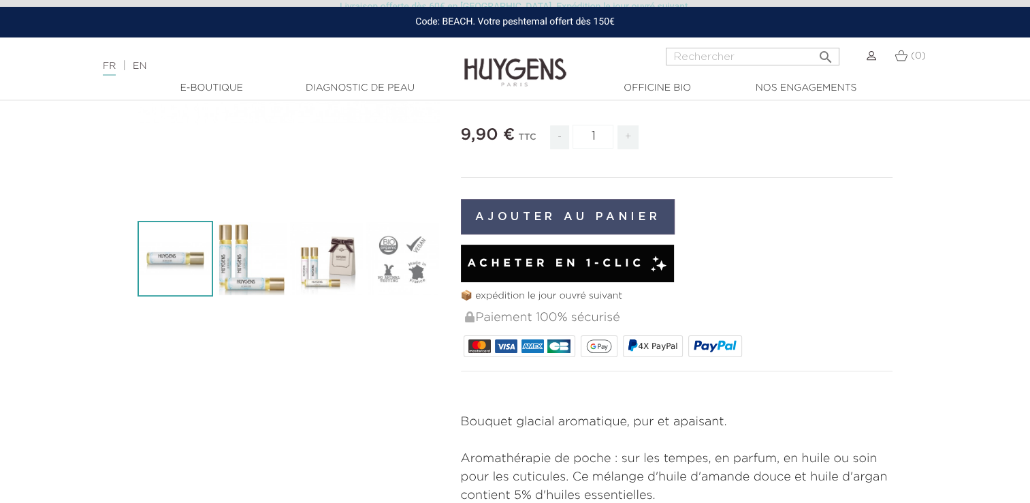
click at [576, 213] on button "Ajouter au panier" at bounding box center [568, 216] width 215 height 35
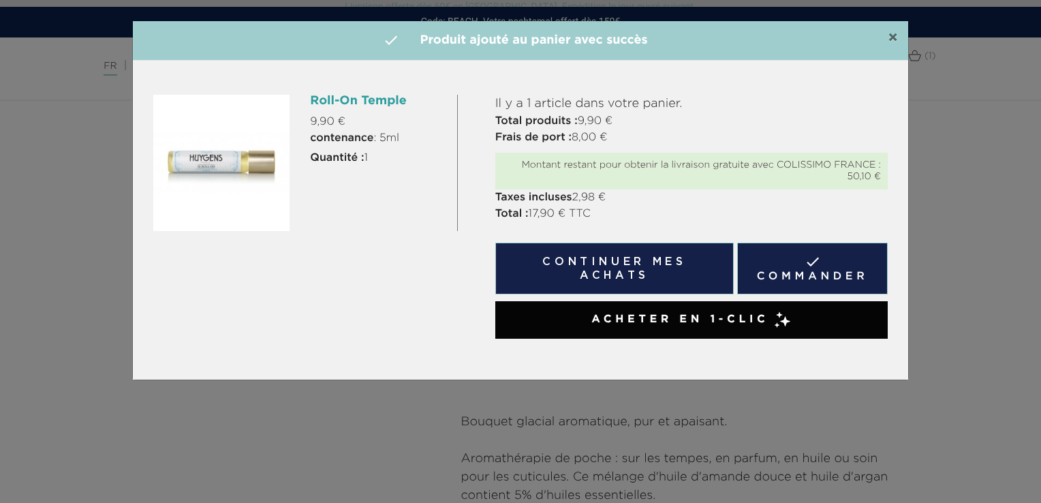
click at [894, 41] on span "×" at bounding box center [892, 38] width 10 height 16
